Goal: Find specific page/section

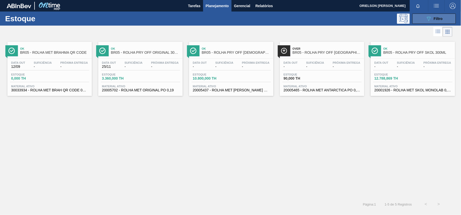
click at [431, 20] on icon "089F7B8B-B2A5-4AFE-B5C0-19BA573D28AC" at bounding box center [429, 19] width 6 height 6
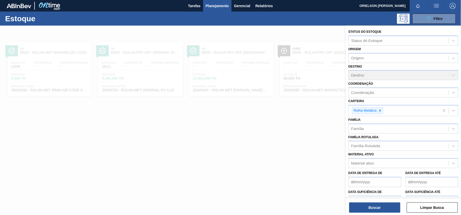
click at [448, 174] on div "Data de Entrega até" at bounding box center [431, 178] width 53 height 18
click at [380, 111] on icon at bounding box center [380, 111] width 4 height 4
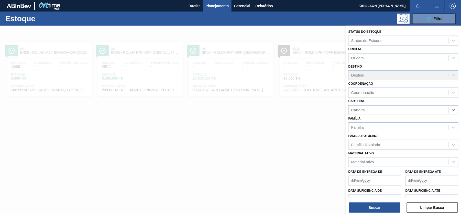
click at [363, 162] on div "Material ativo" at bounding box center [362, 162] width 23 height 4
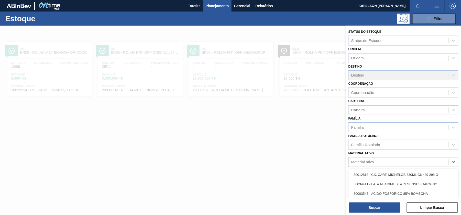
click at [372, 165] on div "Material ativo" at bounding box center [399, 161] width 100 height 7
paste ativo "30003513"
type ativo "30003513"
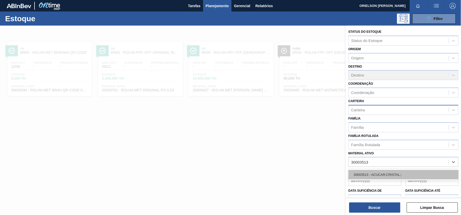
click at [375, 172] on div "30003513 - ACUCAR;CRISTAL;;" at bounding box center [403, 174] width 110 height 9
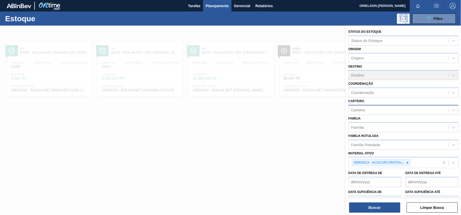
click at [383, 200] on div "Buscar Limpar Busca" at bounding box center [403, 205] width 115 height 14
click at [382, 204] on button "Buscar" at bounding box center [374, 207] width 51 height 10
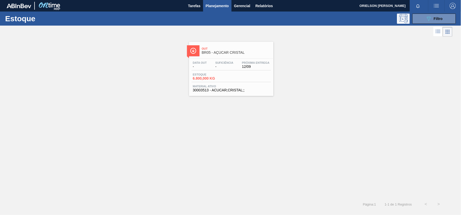
click at [219, 67] on span "-" at bounding box center [224, 67] width 18 height 4
